Goal: Information Seeking & Learning: Learn about a topic

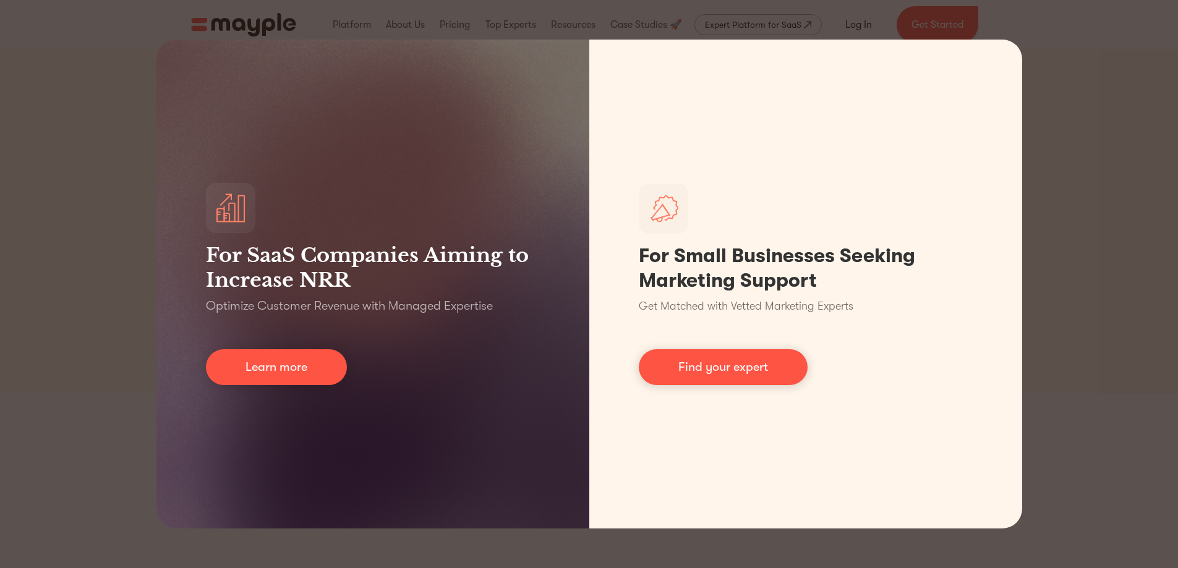
click at [1047, 48] on div "For SaaS Companies Aiming to Increase NRR Optimize Customer Revenue with Manage…" at bounding box center [589, 284] width 1178 height 568
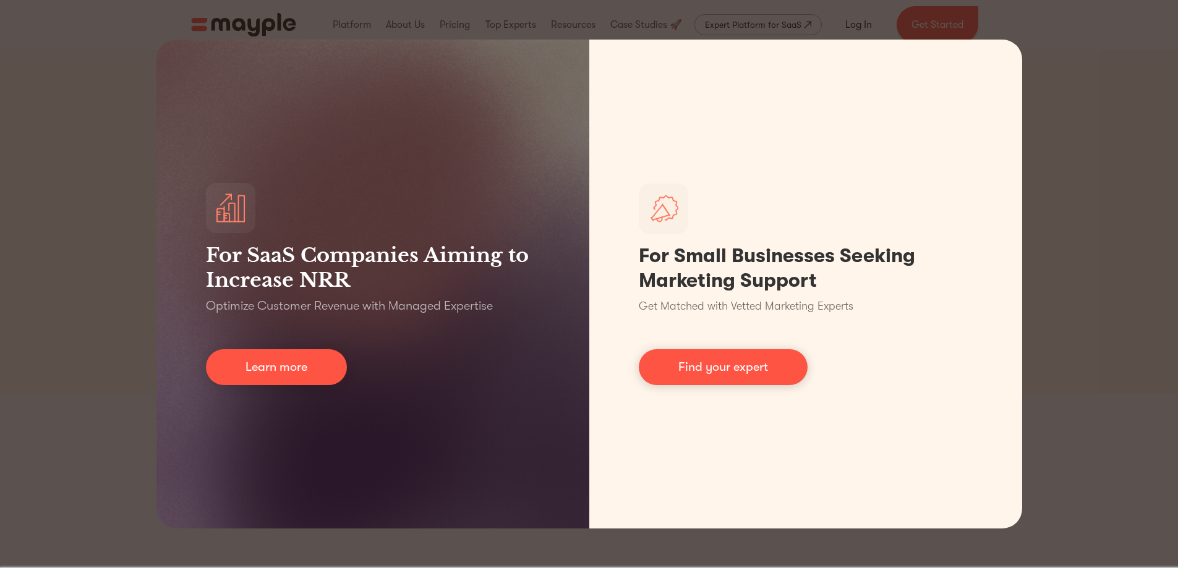
click at [141, 207] on div "For SaaS Companies Aiming to Increase NRR Optimize Customer Revenue with Manage…" at bounding box center [589, 284] width 1178 height 568
click at [137, 209] on div "For SaaS Companies Aiming to Increase NRR Optimize Customer Revenue with Manage…" at bounding box center [589, 284] width 1178 height 568
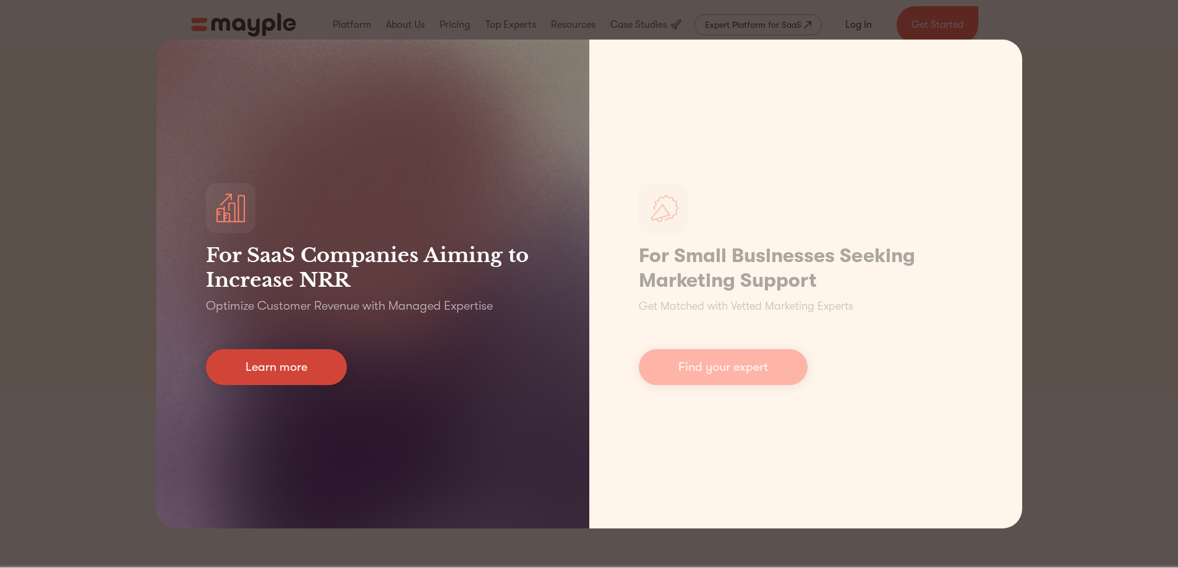
click at [286, 371] on link "Learn more" at bounding box center [276, 367] width 141 height 36
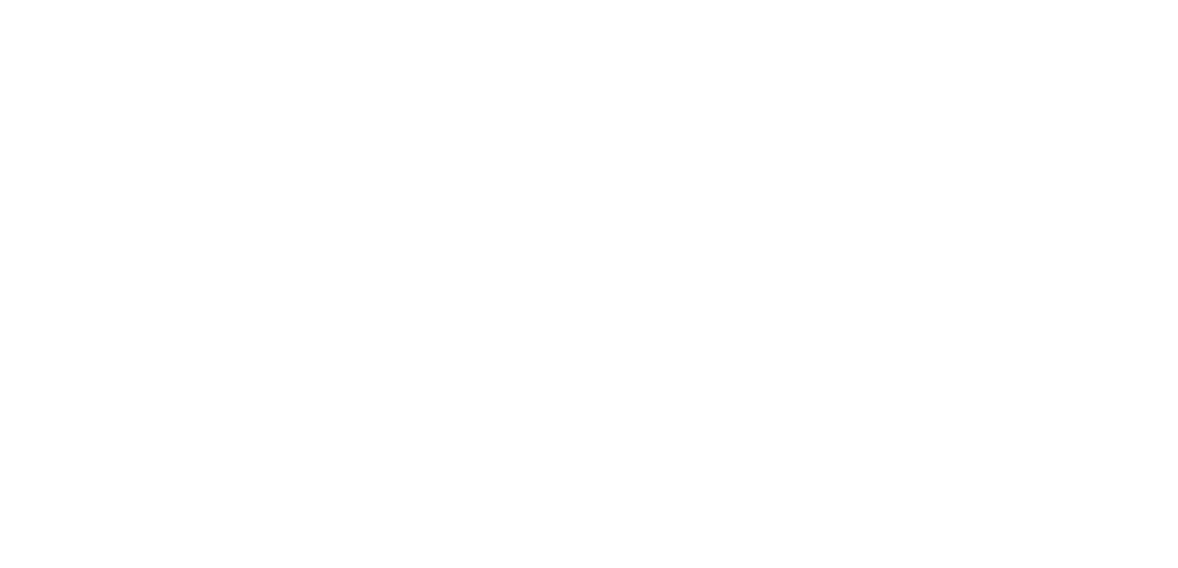
click at [0, 47] on section "Leverage High-Touch Domain Experts for Your Long-tail Customers BOOK A DEMO See…" at bounding box center [0, 521] width 0 height 1042
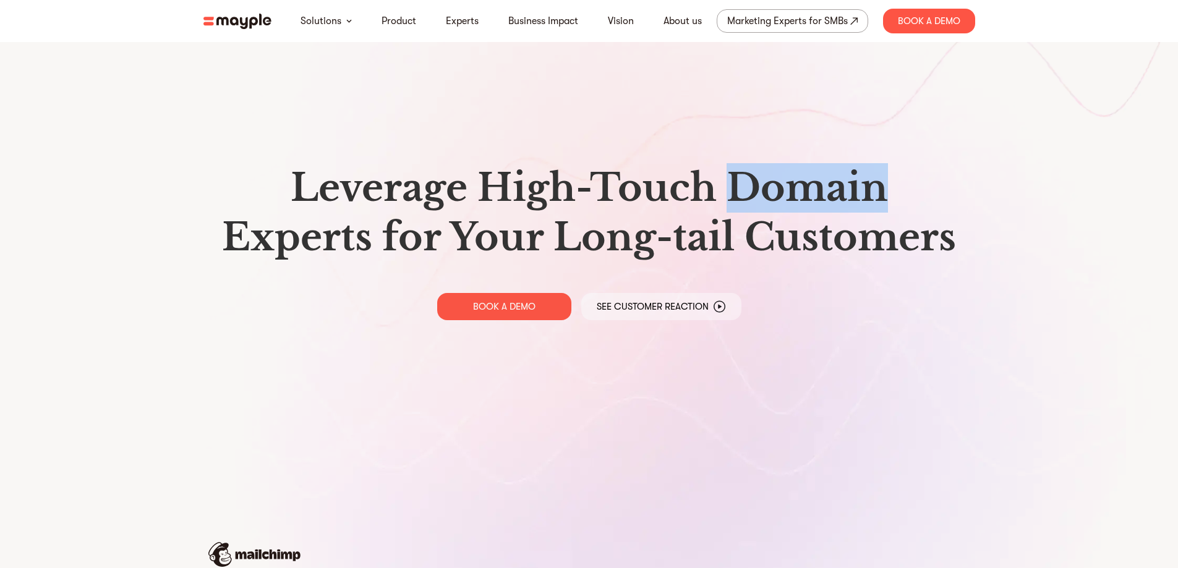
drag, startPoint x: 0, startPoint y: 0, endPoint x: 1103, endPoint y: 48, distance: 1104.3
click at [1103, 48] on section "Leverage High-Touch Domain Experts for Your Long-tail Customers BOOK A DEMO See…" at bounding box center [589, 484] width 1178 height 969
click at [692, 17] on link "About us" at bounding box center [683, 21] width 38 height 15
